Goal: Navigation & Orientation: Find specific page/section

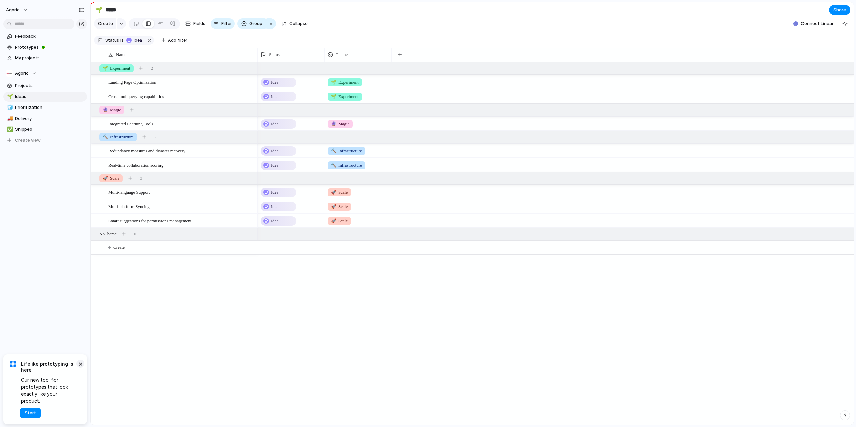
click at [79, 368] on button "×" at bounding box center [80, 364] width 8 height 8
drag, startPoint x: 123, startPoint y: 76, endPoint x: 129, endPoint y: 79, distance: 6.9
click at [119, 25] on div "button" at bounding box center [121, 23] width 5 height 3
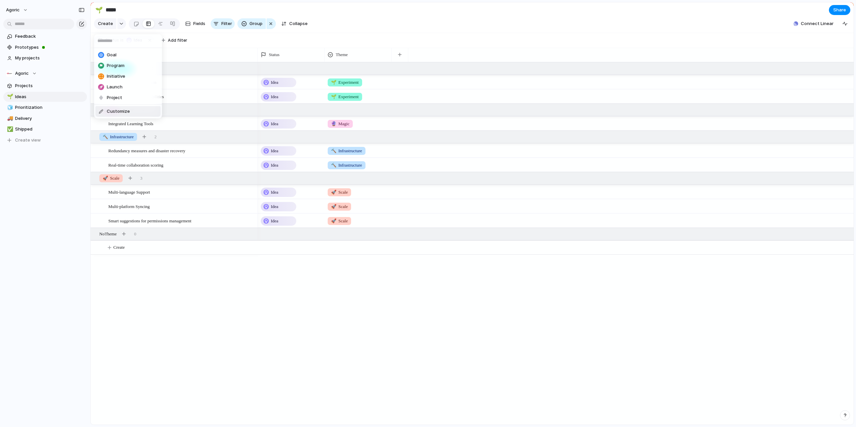
click at [183, 314] on div "Goal Program Initiative Launch Project Customize" at bounding box center [428, 213] width 856 height 427
click at [38, 88] on span "Projects" at bounding box center [50, 86] width 70 height 7
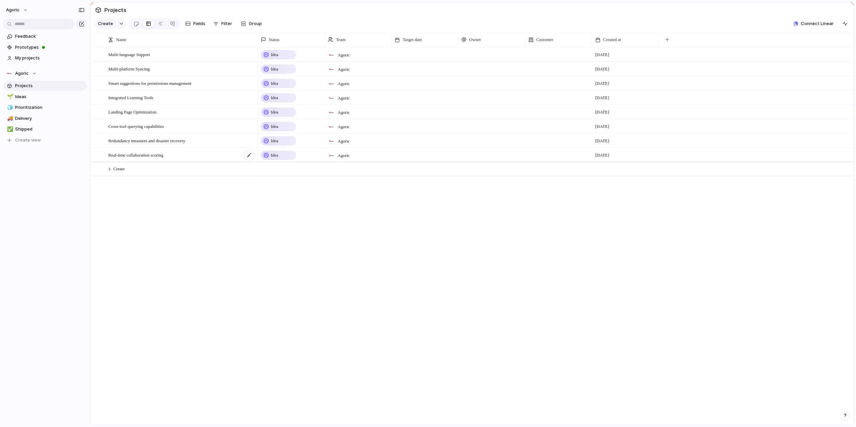
click at [207, 160] on div "Real-time collaboration scoring" at bounding box center [181, 155] width 147 height 14
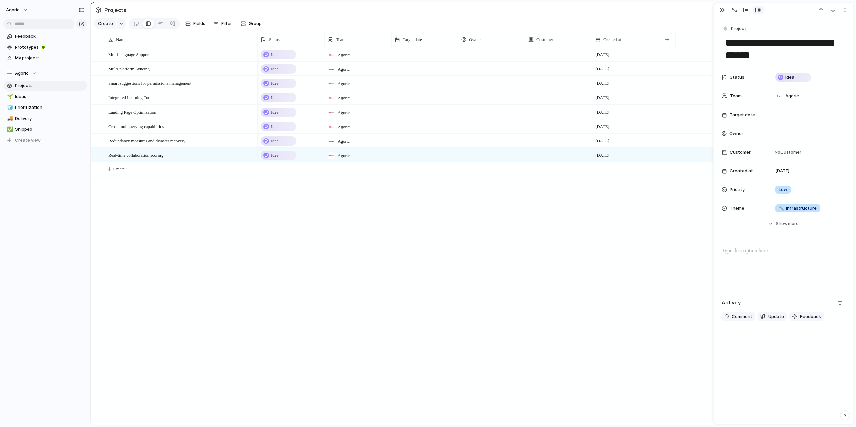
click at [367, 290] on div "Idea Agoric [DATE] Idea Agoric [DATE] Idea Agoric [DATE] Idea Agoric [DATE] Ide…" at bounding box center [556, 236] width 596 height 378
click at [23, 10] on button "Agoric" at bounding box center [17, 10] width 28 height 11
click at [189, 261] on div "Settings Invite members Change theme Sign out" at bounding box center [428, 213] width 856 height 427
click at [15, 10] on span "Agoric" at bounding box center [13, 10] width 14 height 7
click at [24, 21] on li "Settings" at bounding box center [32, 24] width 55 height 11
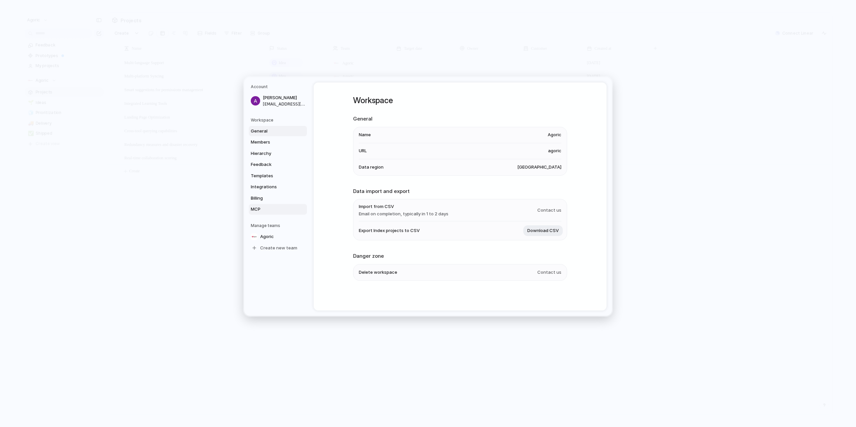
click at [278, 210] on span "MCP" at bounding box center [272, 209] width 43 height 7
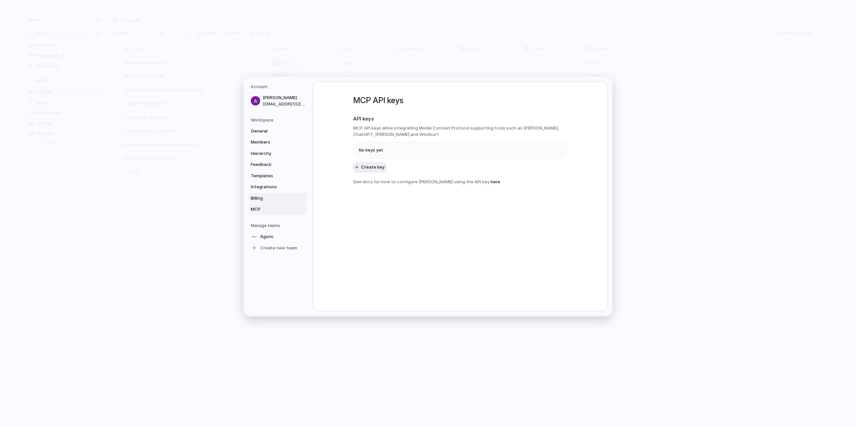
click at [278, 201] on span "Billing" at bounding box center [272, 198] width 43 height 7
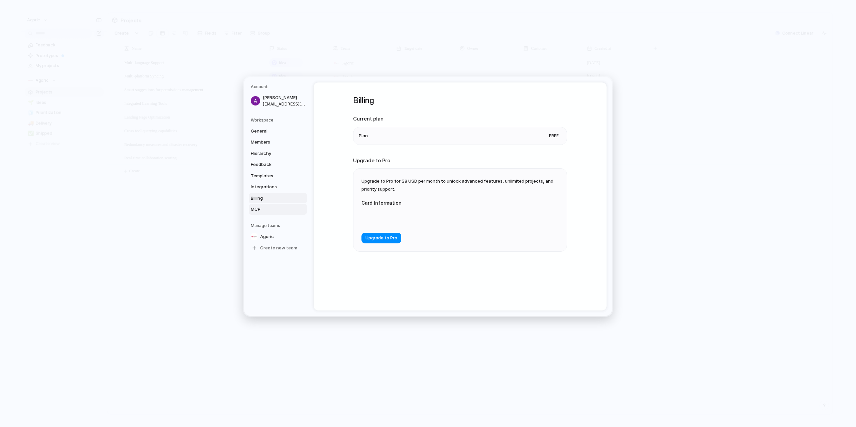
click at [276, 208] on span "MCP" at bounding box center [272, 209] width 43 height 7
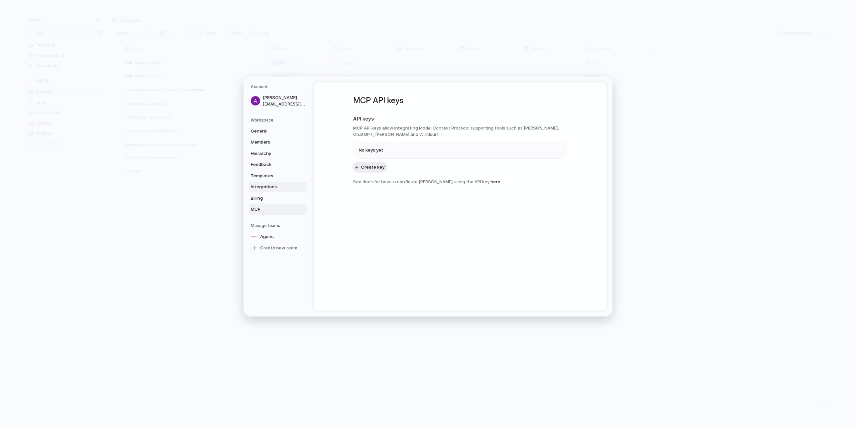
click at [276, 190] on span "Integrations" at bounding box center [272, 187] width 43 height 7
